Goal: Transaction & Acquisition: Subscribe to service/newsletter

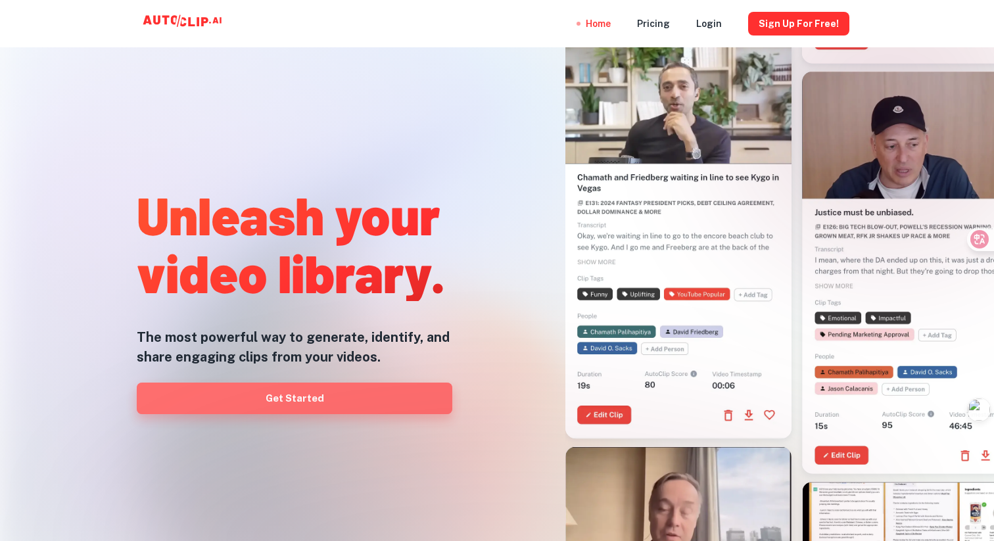
click at [333, 403] on link "Get Started" at bounding box center [295, 399] width 316 height 32
